Goal: Task Accomplishment & Management: Manage account settings

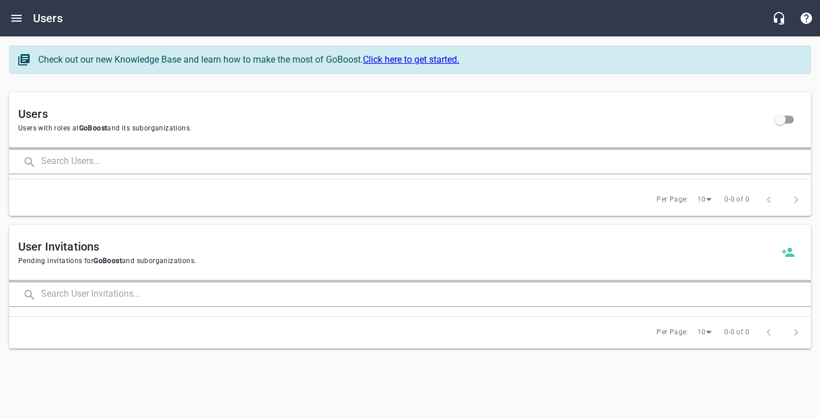
click at [71, 166] on input "text" at bounding box center [426, 162] width 770 height 25
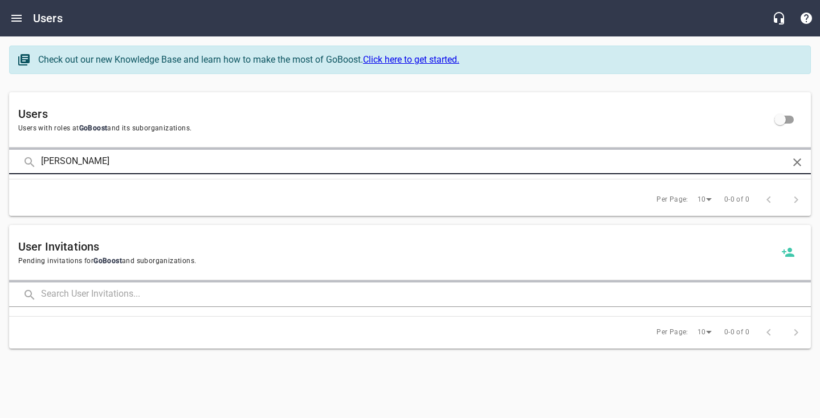
type input "[PERSON_NAME]"
click button at bounding box center [0, 0] width 0 height 0
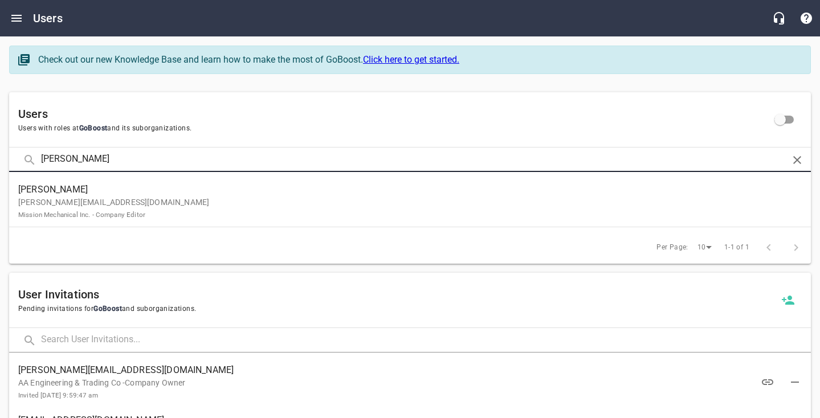
click at [60, 193] on span "[PERSON_NAME]" at bounding box center [405, 190] width 775 height 14
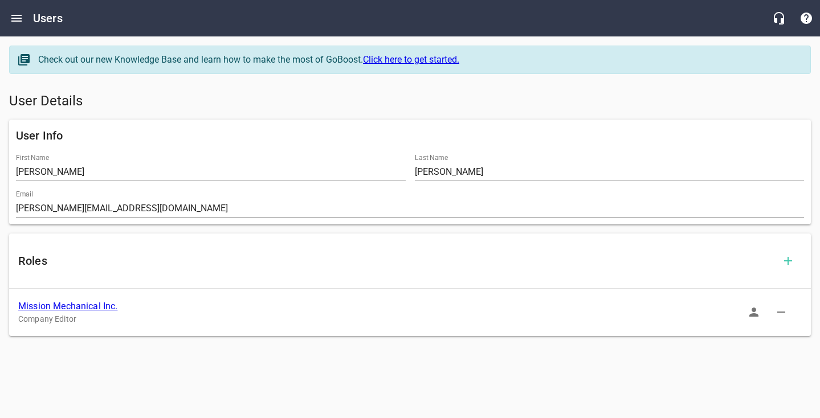
click at [111, 305] on link "Mission Mechanical Inc." at bounding box center [67, 306] width 99 height 11
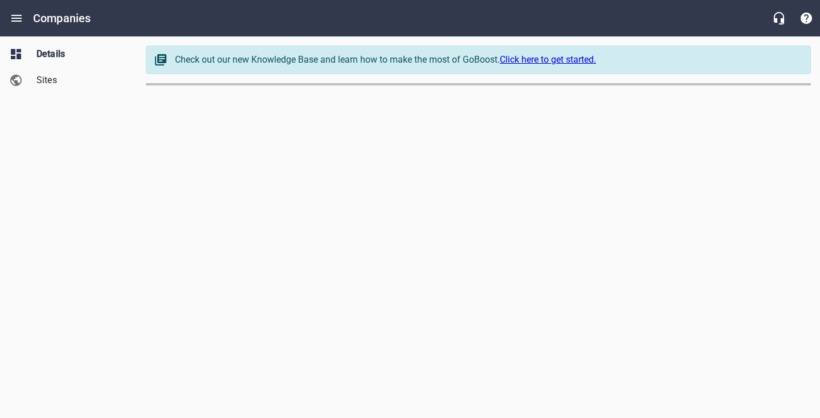
select select "[US_STATE]"
select select "62"
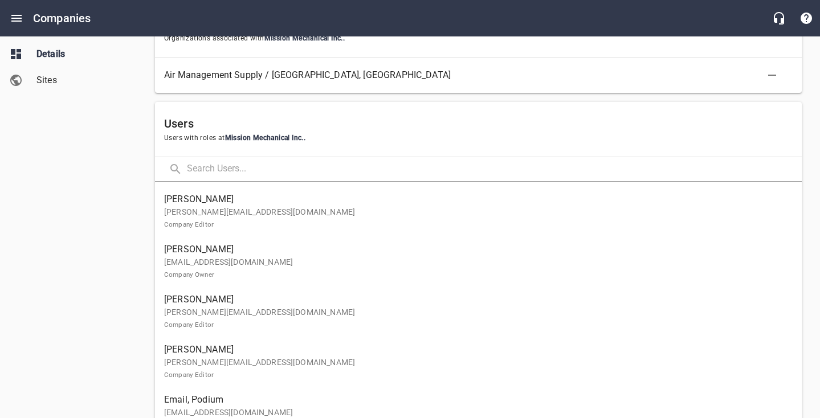
scroll to position [657, 0]
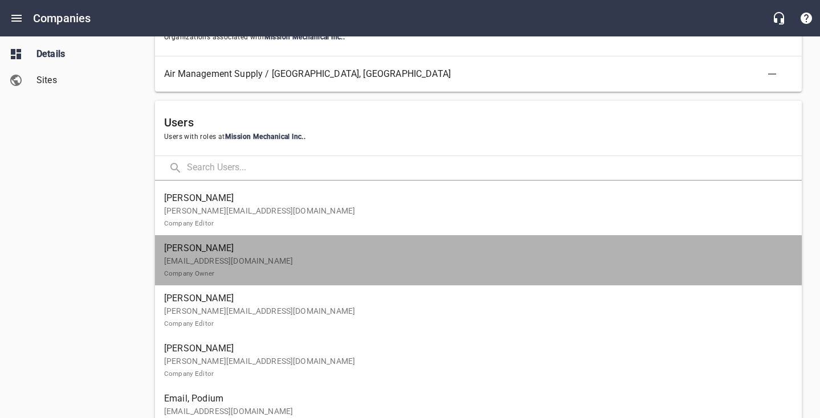
click at [423, 266] on p "[EMAIL_ADDRESS][DOMAIN_NAME] Company Owner" at bounding box center [473, 267] width 619 height 24
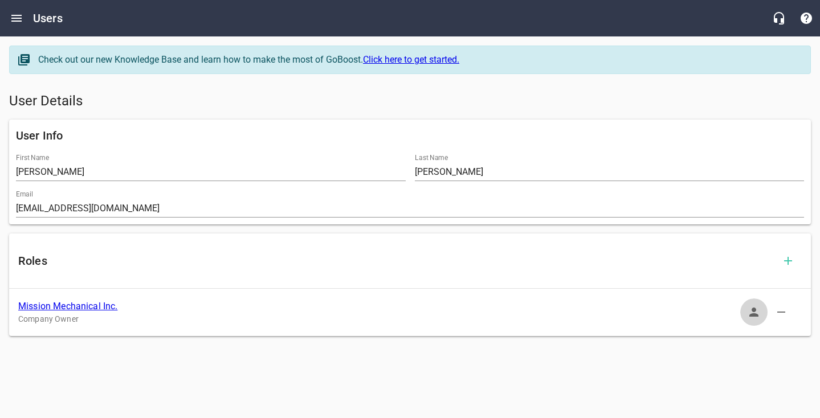
click at [751, 313] on icon "button" at bounding box center [754, 312] width 14 height 14
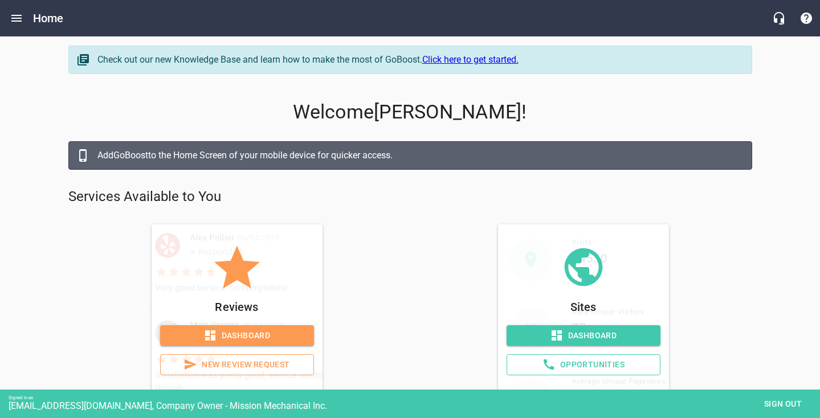
click at [574, 339] on span "Dashboard" at bounding box center [584, 336] width 136 height 14
